Goal: Information Seeking & Learning: Learn about a topic

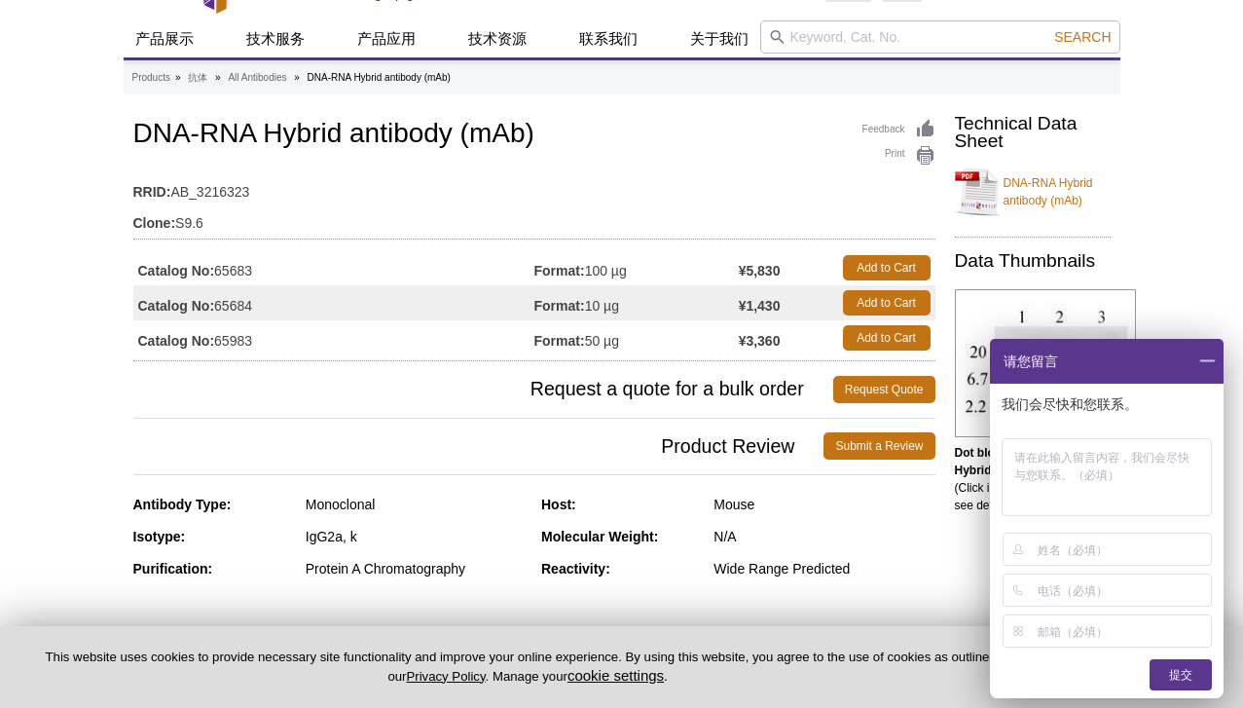
scroll to position [43, 0]
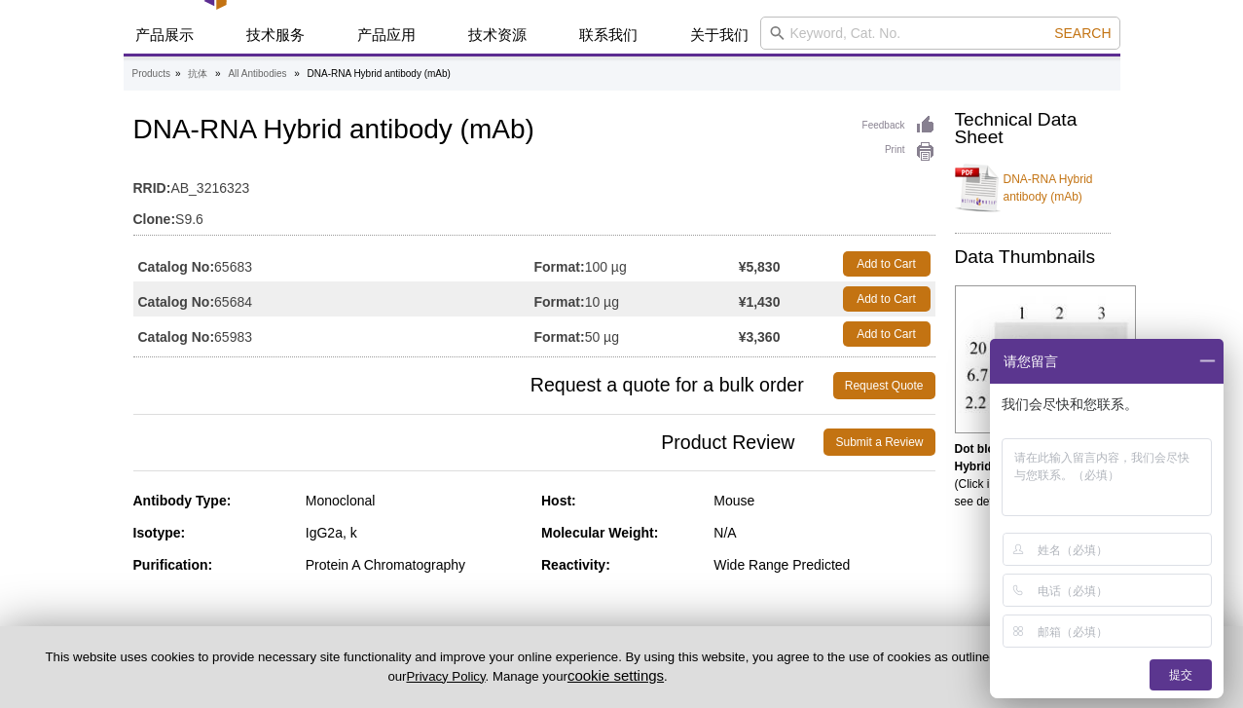
click at [1203, 365] on span at bounding box center [1206, 361] width 33 height 45
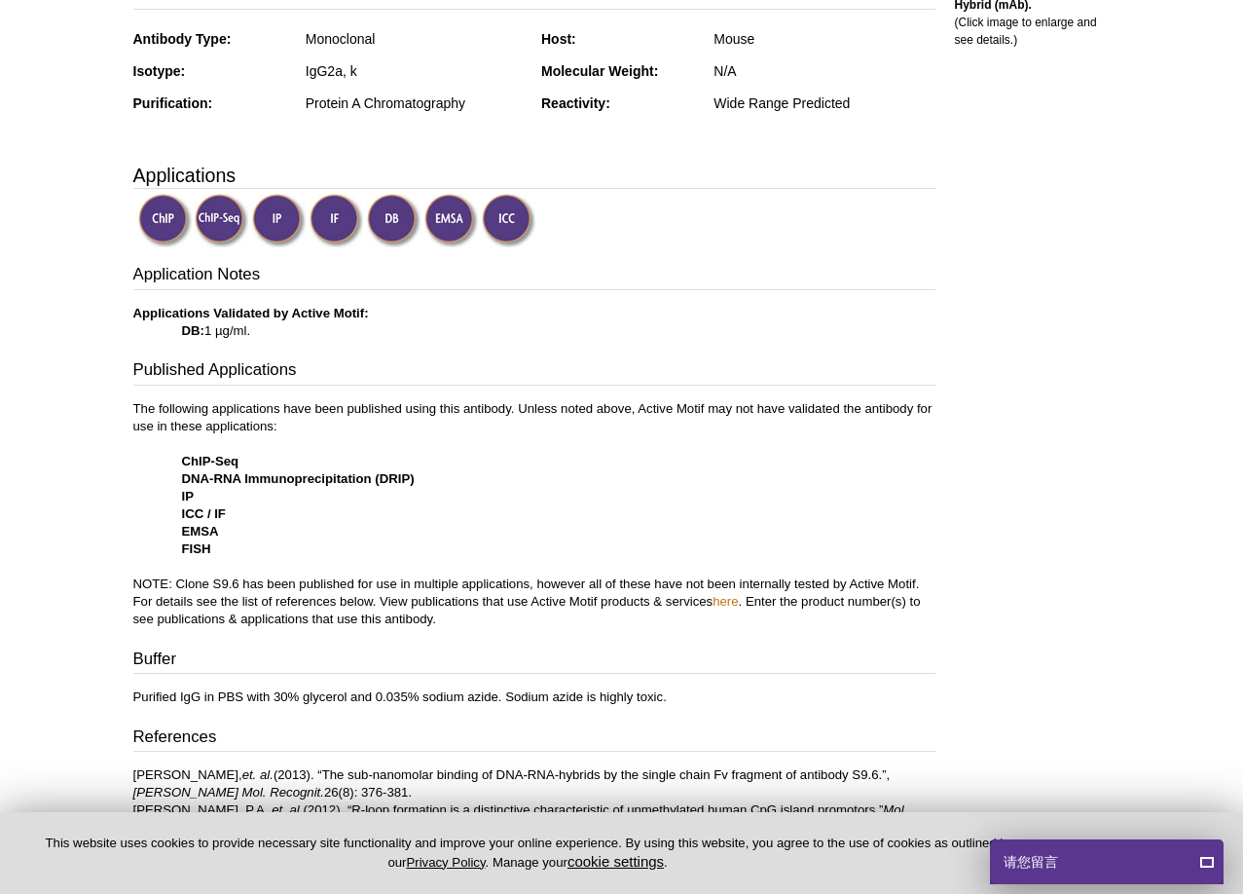
scroll to position [701, 0]
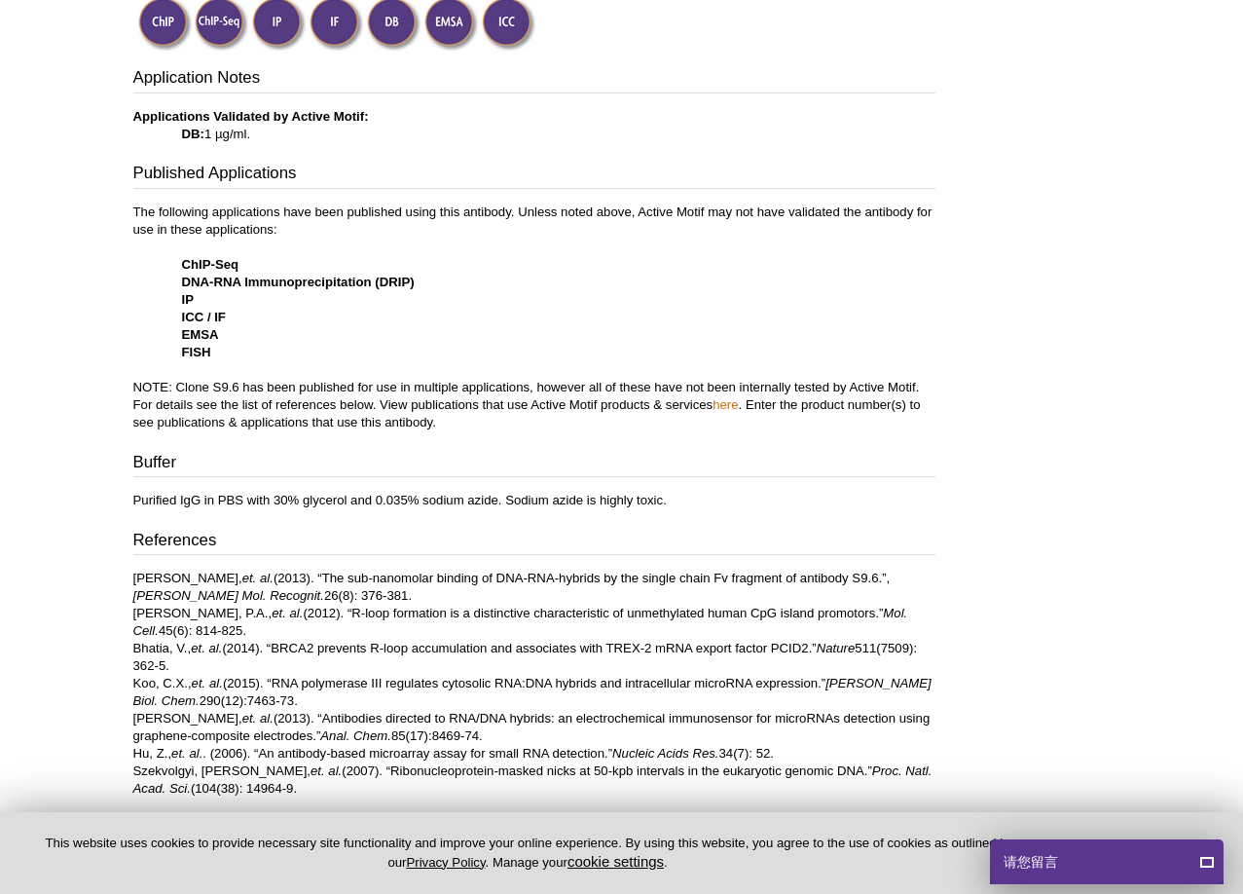
click at [424, 422] on p "The following applications have been published using this antibody. Unless note…" at bounding box center [534, 317] width 802 height 228
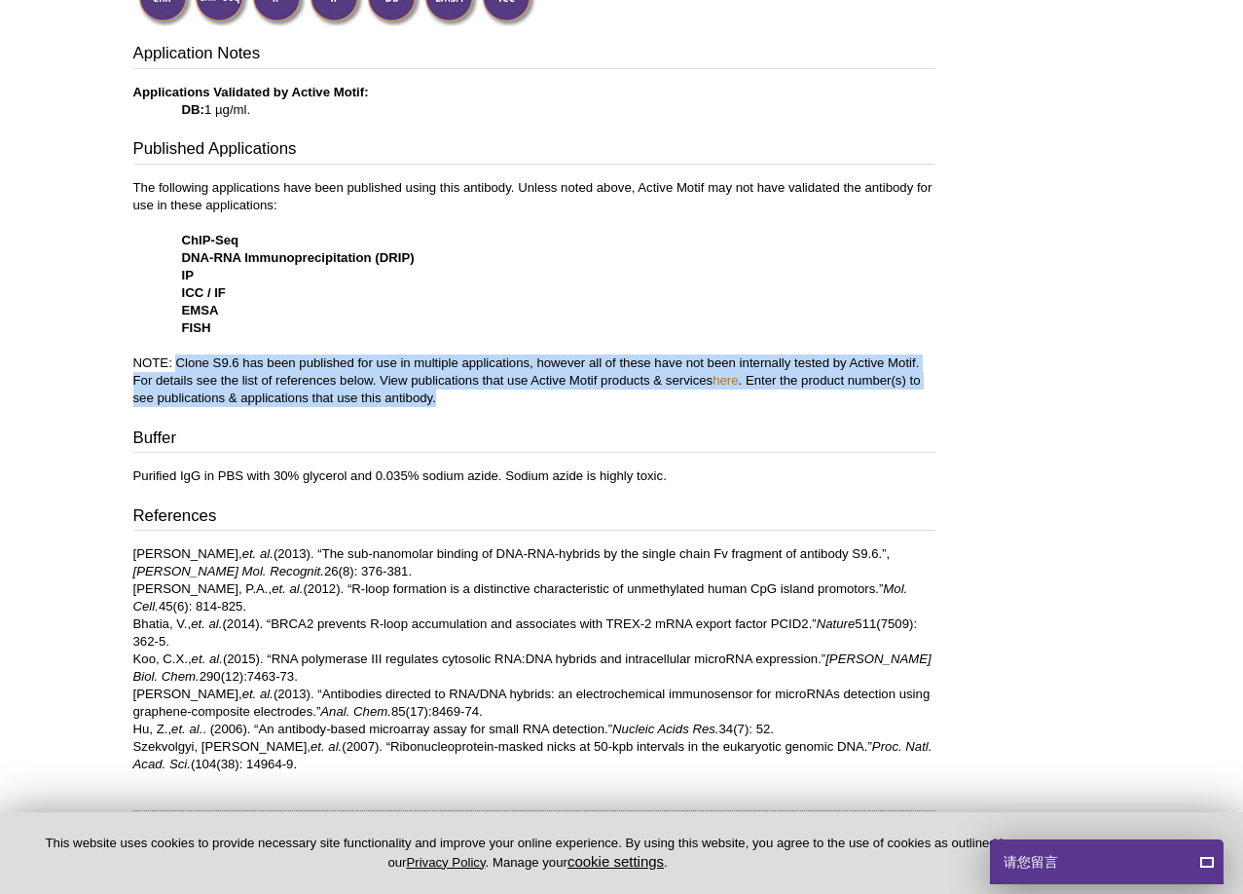
drag, startPoint x: 179, startPoint y: 359, endPoint x: 924, endPoint y: 401, distance: 745.8
click at [924, 401] on p "The following applications have been published using this antibody. Unless note…" at bounding box center [534, 293] width 802 height 228
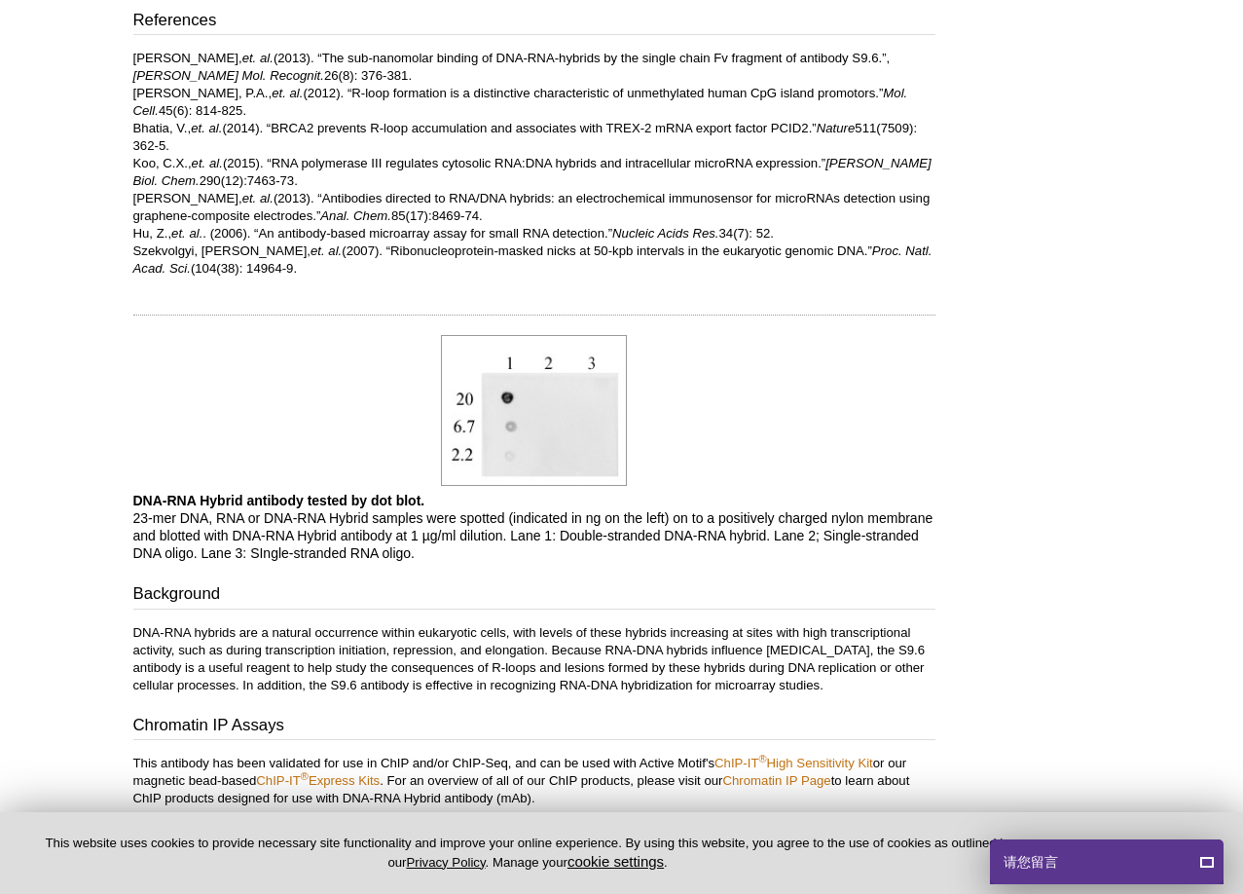
scroll to position [1225, 0]
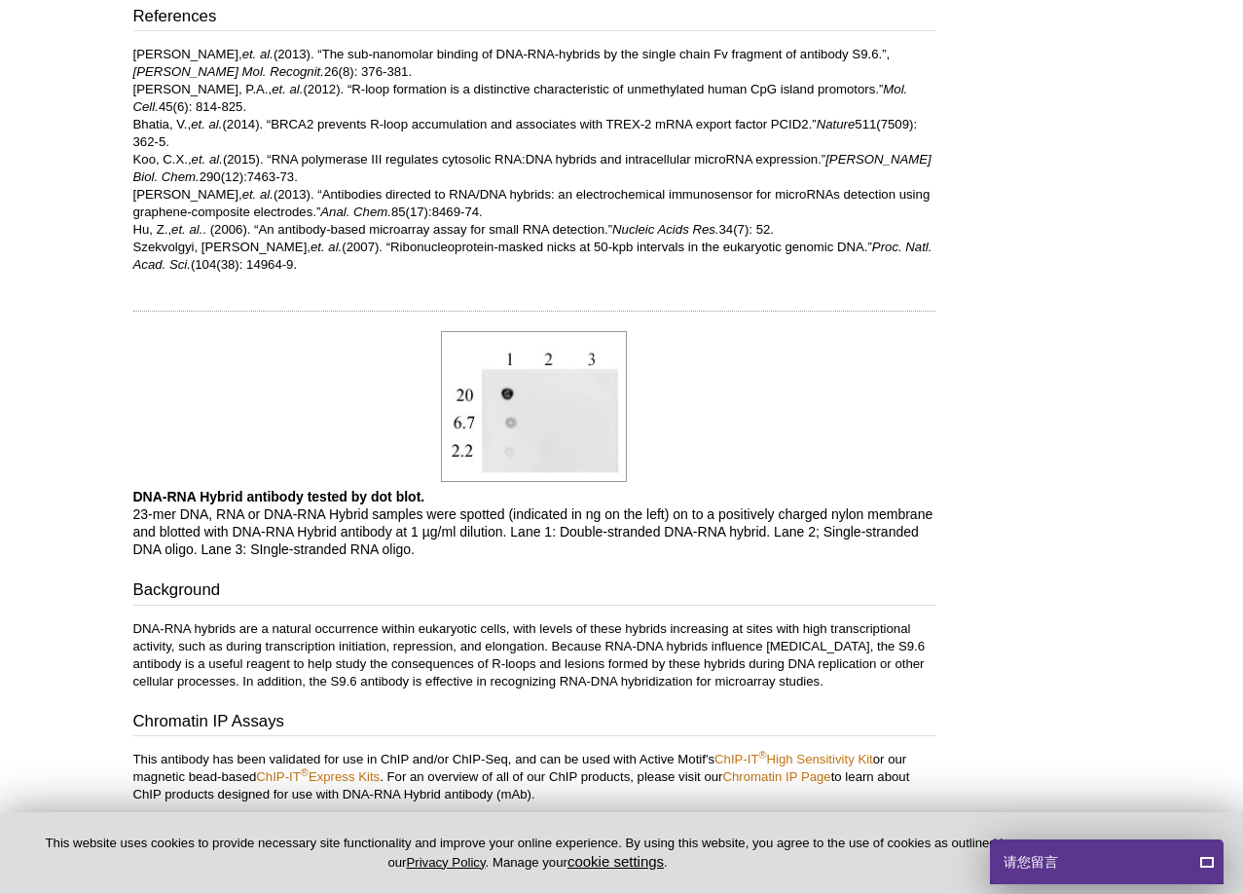
drag, startPoint x: 786, startPoint y: 682, endPoint x: 642, endPoint y: 675, distance: 144.3
click at [642, 675] on p "DNA-RNA hybrids are a natural occurrence within eukaryotic cells, with levels o…" at bounding box center [534, 655] width 802 height 70
click at [672, 700] on div "Feedback Print DNA-RNA Hybrid antibody (mAb) RRID: AB_3216323 Clone: S9.6 Catal…" at bounding box center [530, 27] width 812 height 2196
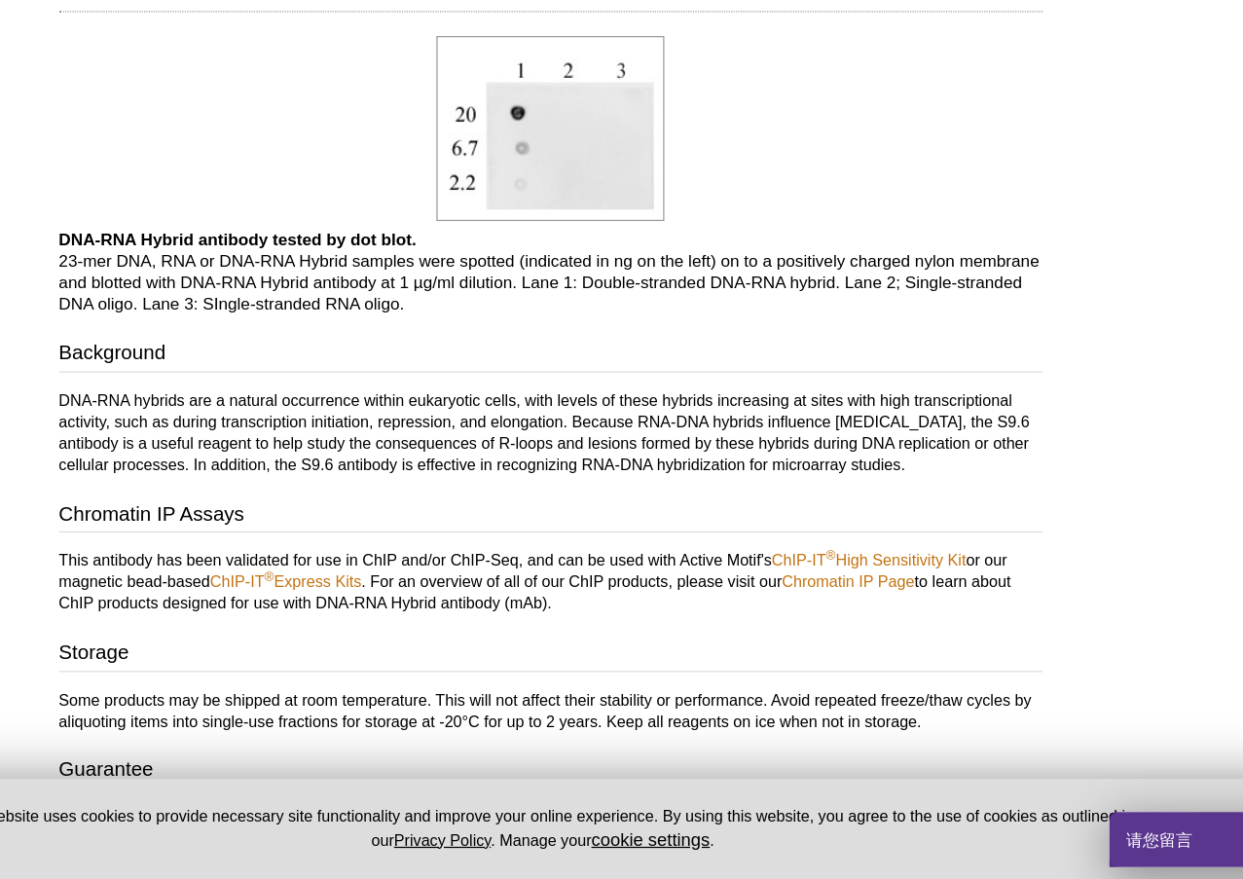
scroll to position [1365, 0]
drag, startPoint x: 93, startPoint y: 341, endPoint x: 767, endPoint y: 384, distance: 674.9
click at [767, 480] on p "DNA-RNA hybrids are a natural occurrence within eukaryotic cells, with levels o…" at bounding box center [534, 515] width 802 height 70
drag, startPoint x: 753, startPoint y: 387, endPoint x: 47, endPoint y: 312, distance: 710.6
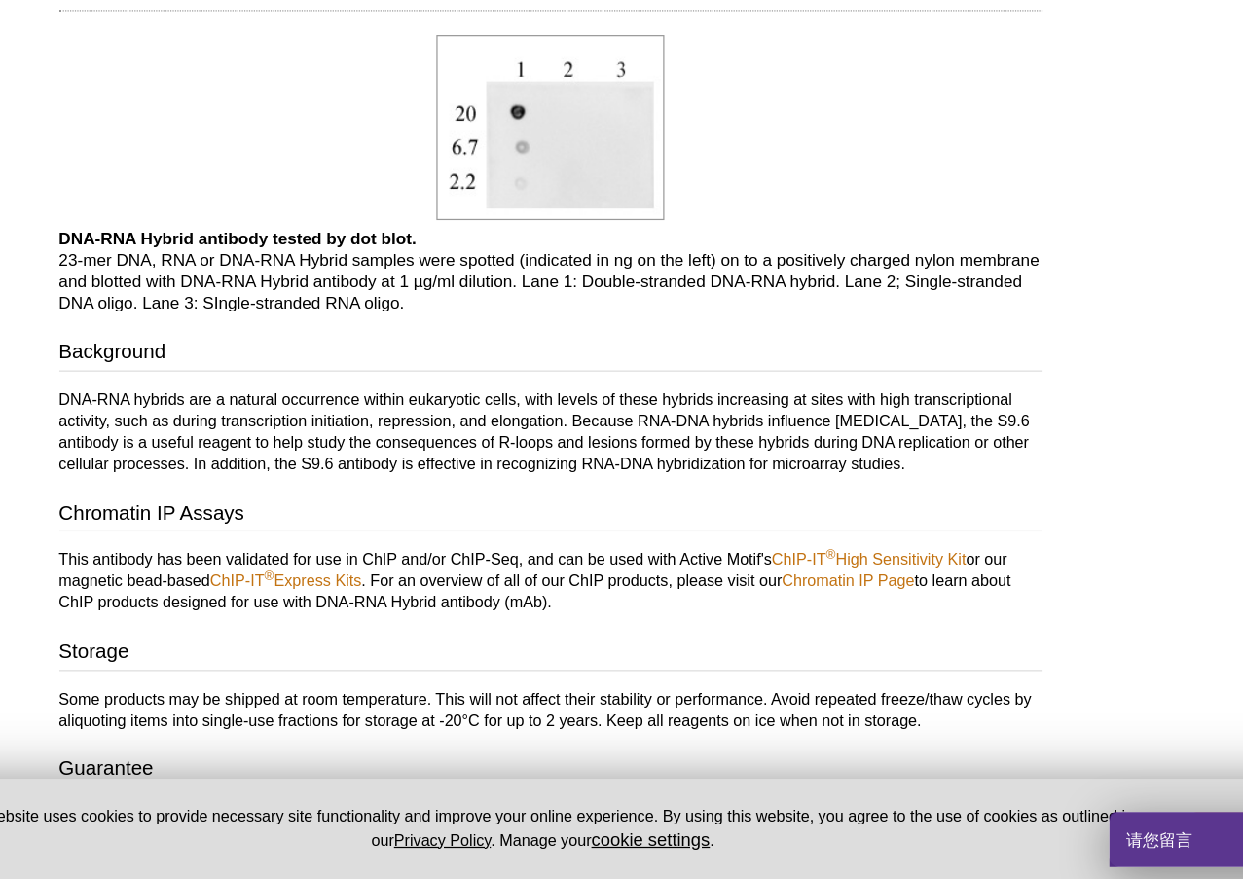
click at [133, 438] on div "Background DNA-RNA hybrids are a natural occurrence within eukaryotic cells, wi…" at bounding box center [534, 494] width 802 height 112
copy p "DNA-RNA hybrids are a natural occurrence within eukaryotic cells, with levels o…"
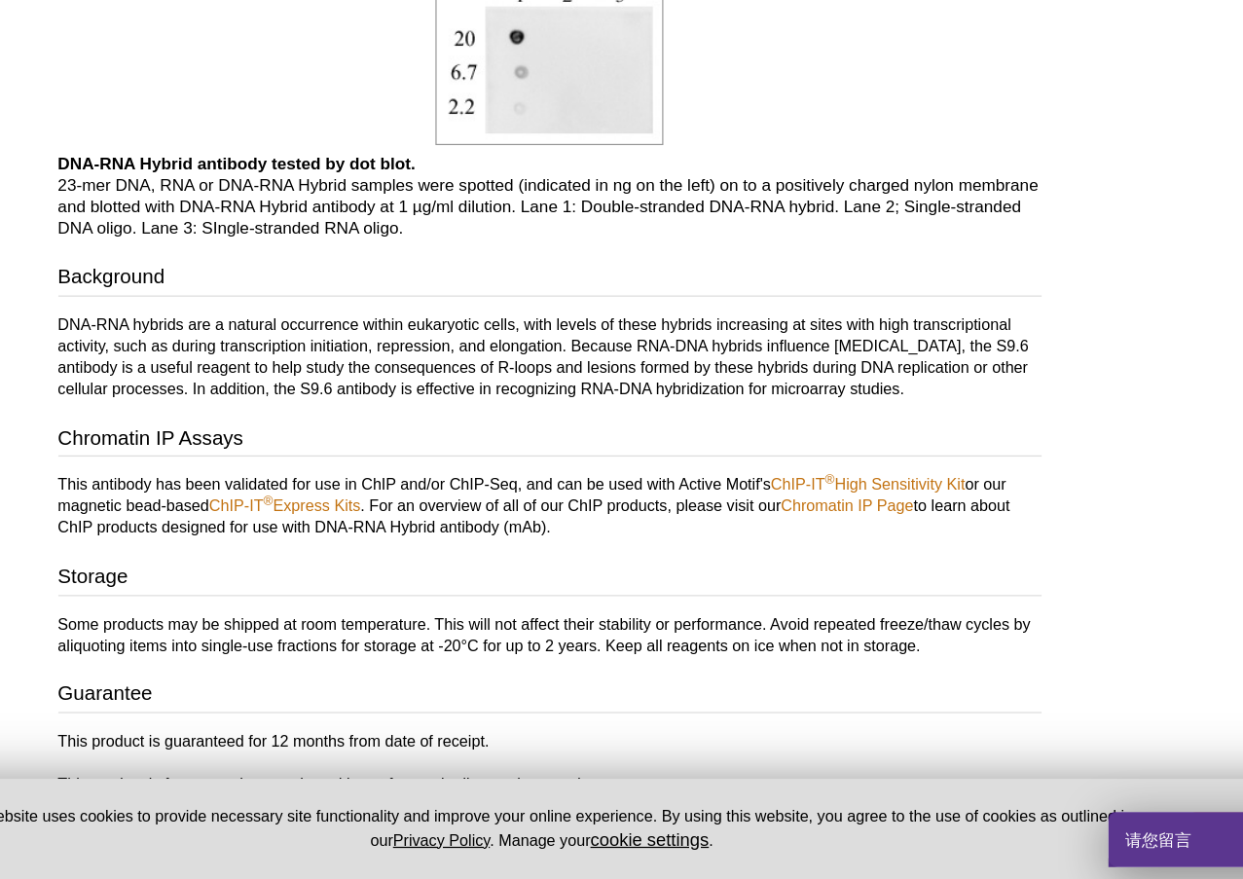
scroll to position [1437, 0]
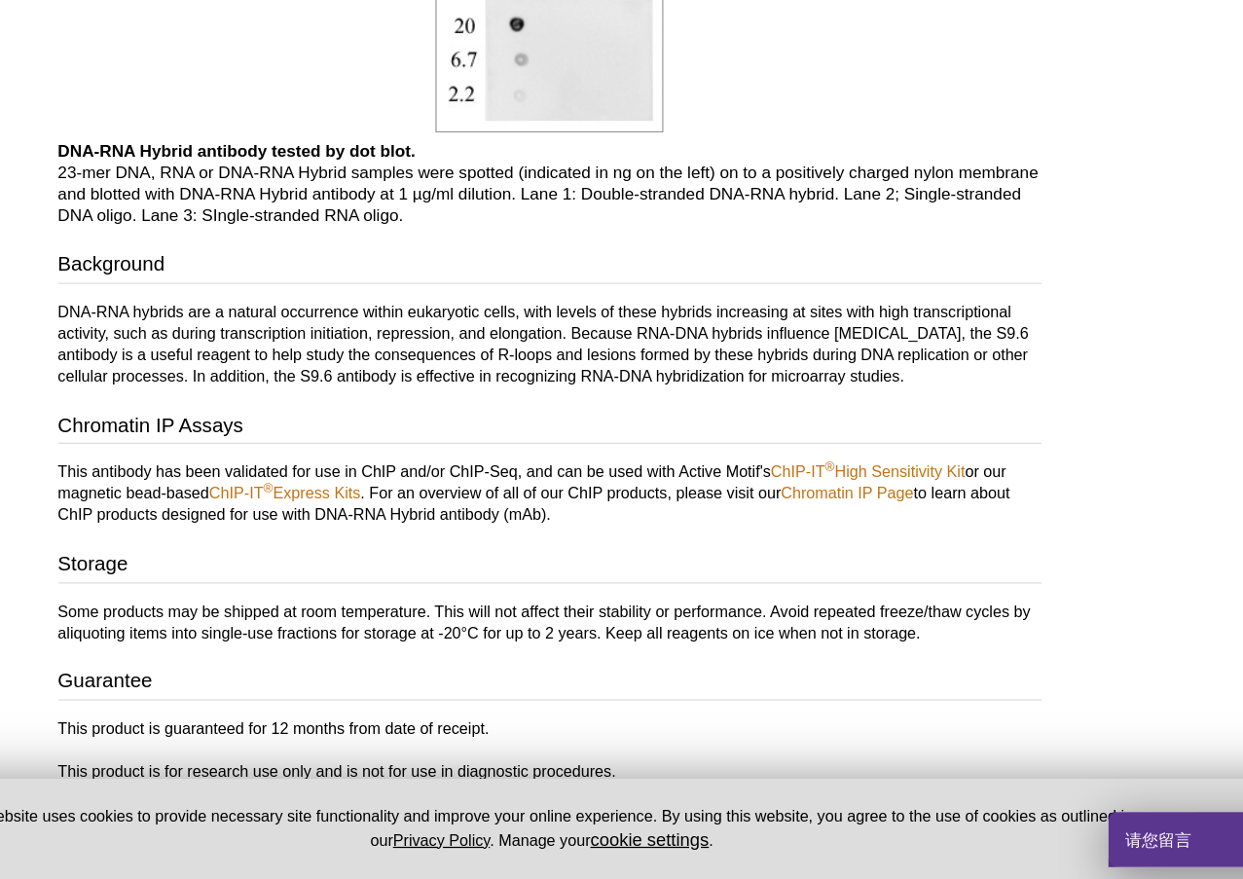
click at [712, 408] on p "DNA-RNA hybrids are a natural occurrence within eukaryotic cells, with levels o…" at bounding box center [534, 443] width 802 height 70
drag, startPoint x: 734, startPoint y: 315, endPoint x: 227, endPoint y: 310, distance: 507.2
click at [225, 408] on p "DNA-RNA hybrids are a natural occurrence within eukaryotic cells, with levels o…" at bounding box center [534, 443] width 802 height 70
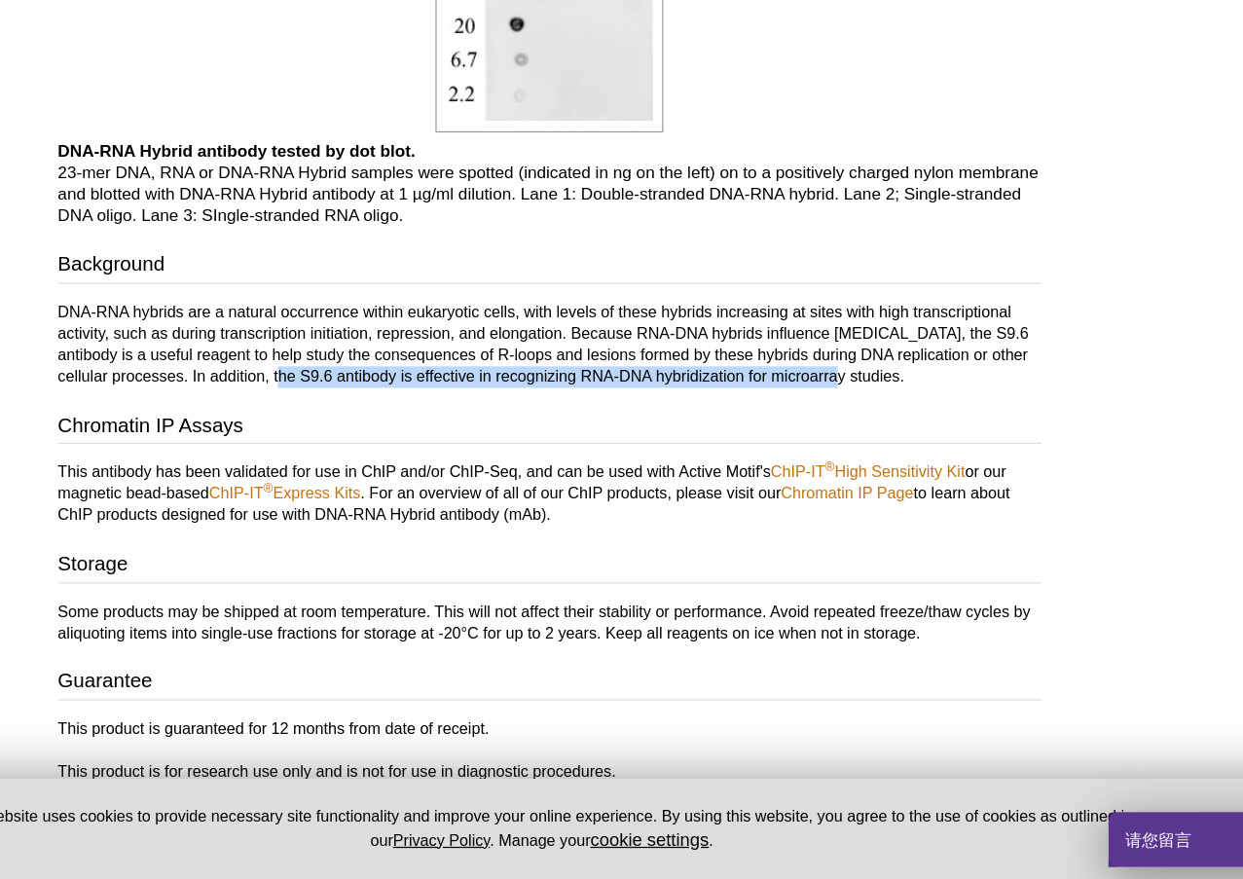
drag, startPoint x: 198, startPoint y: 307, endPoint x: 646, endPoint y: 312, distance: 448.8
click at [646, 408] on p "DNA-RNA hybrids are a natural occurrence within eukaryotic cells, with levels o…" at bounding box center [534, 443] width 802 height 70
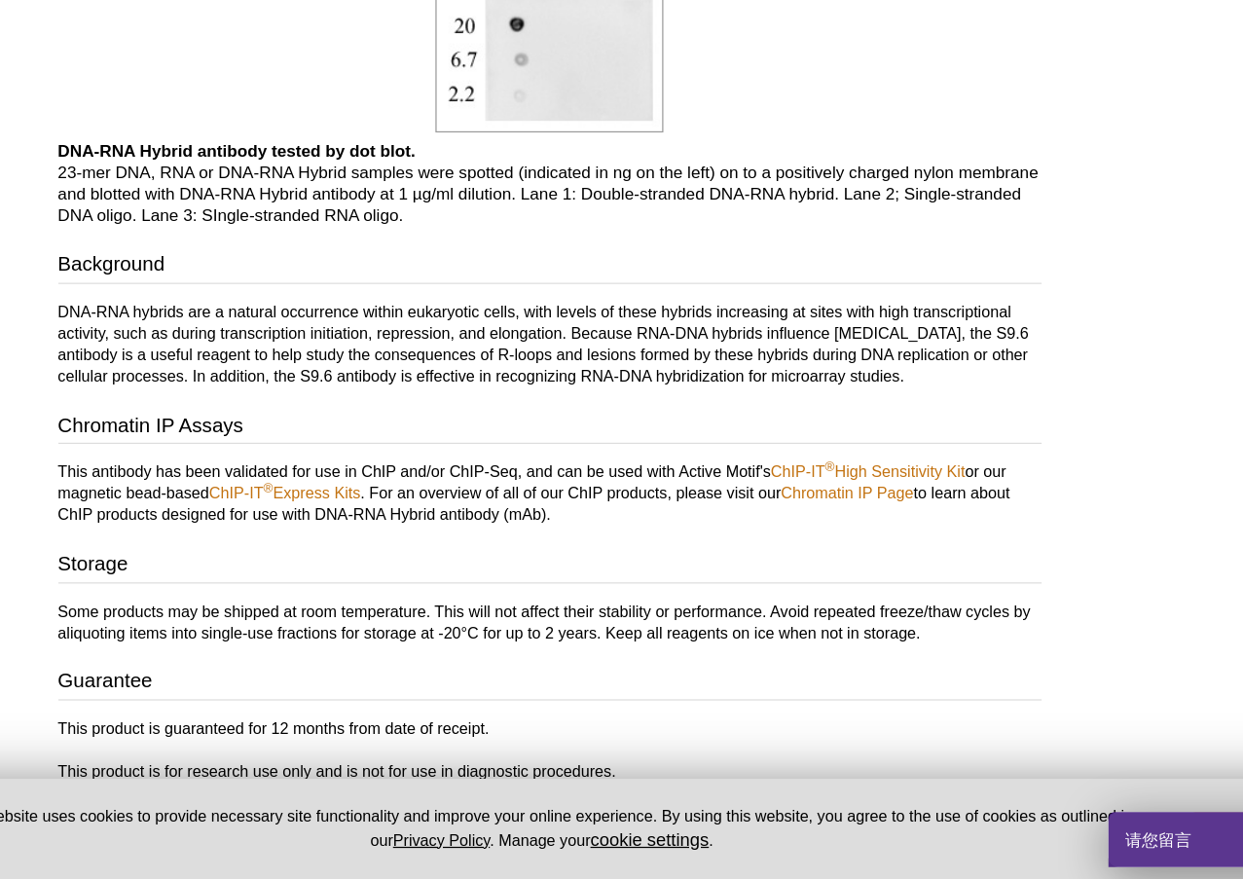
drag, startPoint x: 771, startPoint y: 309, endPoint x: 30, endPoint y: 240, distance: 743.9
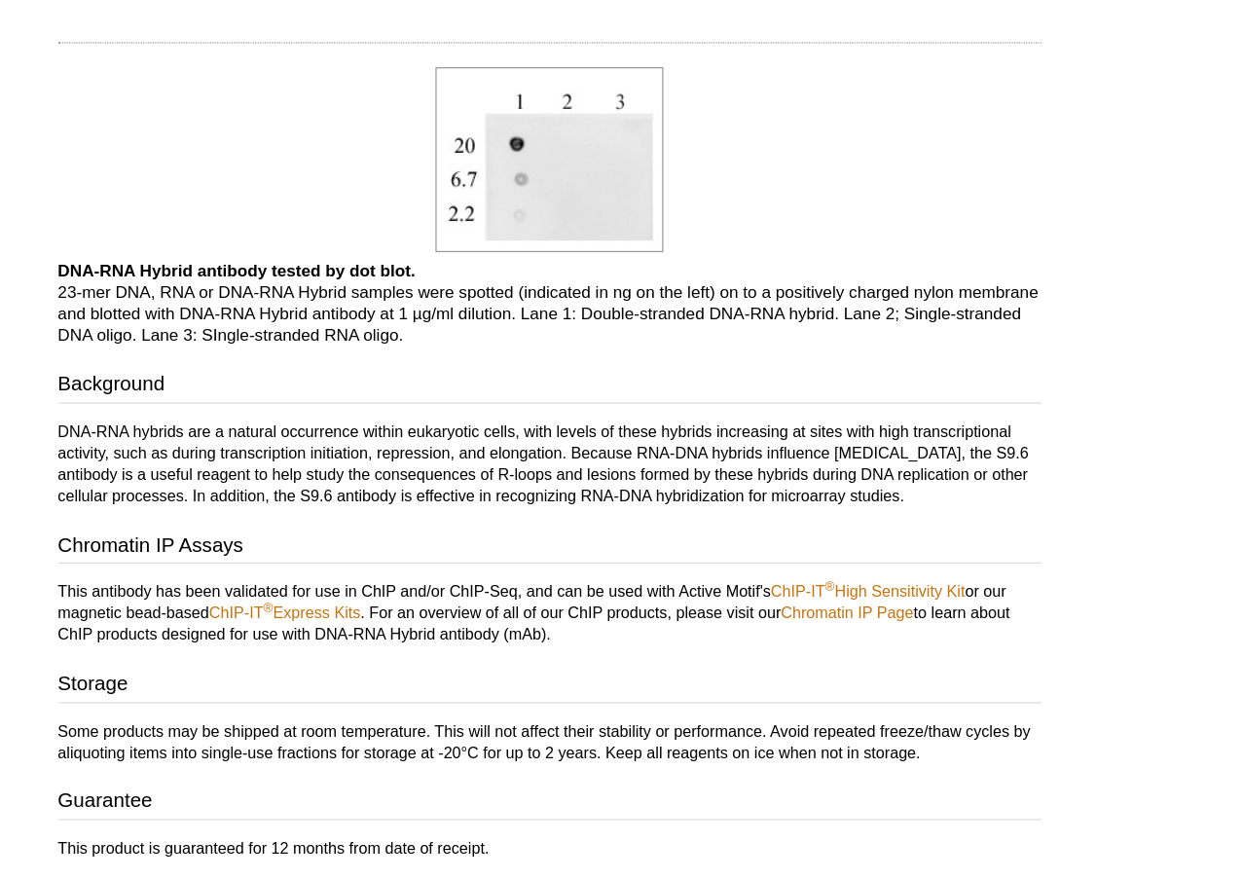
scroll to position [1498, 0]
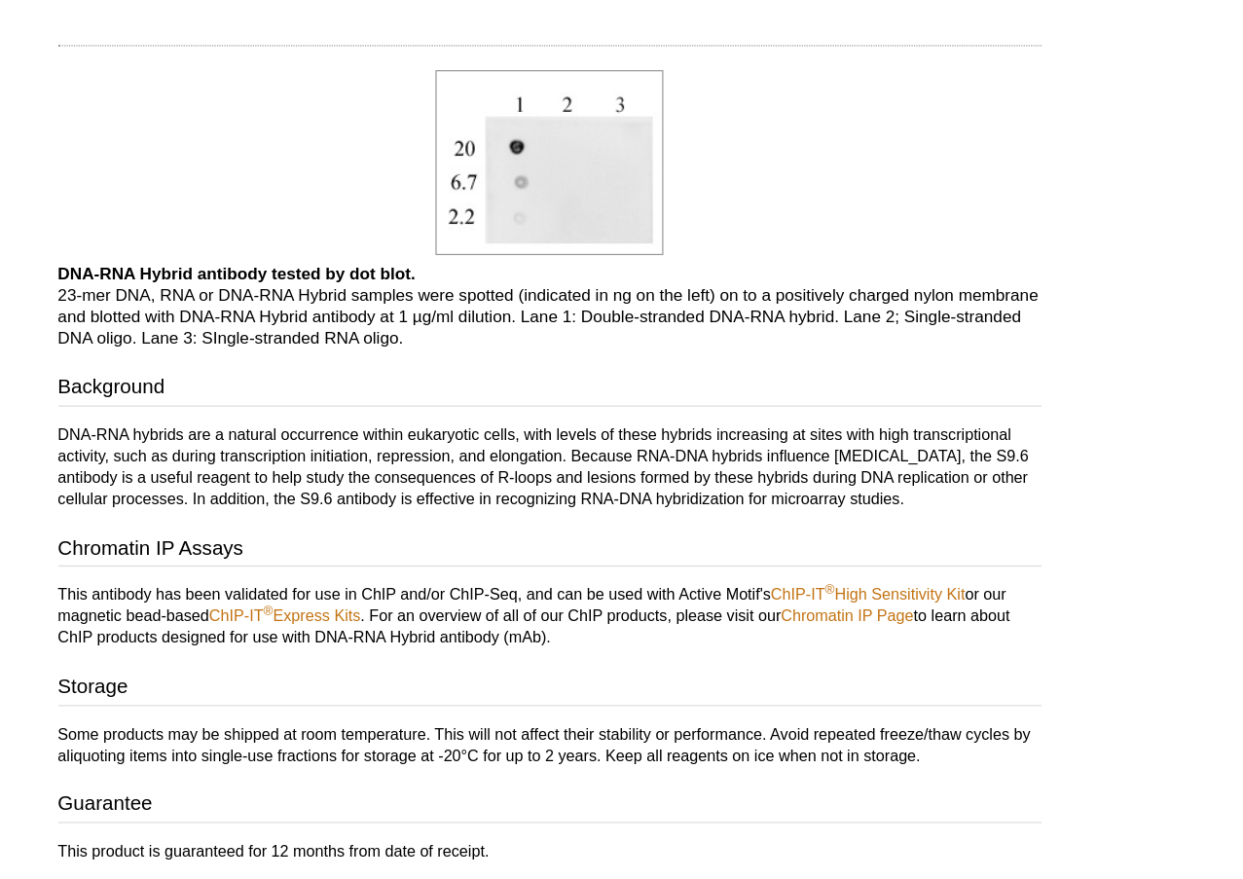
drag, startPoint x: 237, startPoint y: 404, endPoint x: 268, endPoint y: 402, distance: 31.2
click at [268, 402] on p "DNA-RNA hybrids are a natural occurrence within eukaryotic cells, with levels o…" at bounding box center [534, 382] width 802 height 70
copy p "S9.6"
drag, startPoint x: 256, startPoint y: 516, endPoint x: 449, endPoint y: 525, distance: 192.9
